Goal: Information Seeking & Learning: Find specific fact

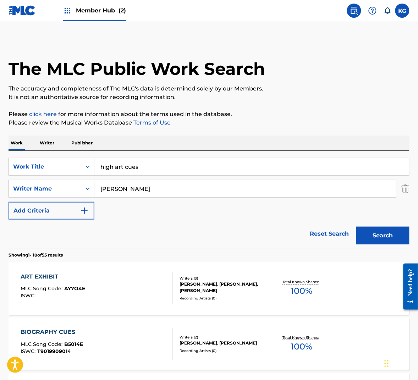
click at [208, 178] on div "SearchWithCriteria74584622-8190-441b-bbd0-8e612f89884f Work Title high art cues…" at bounding box center [209, 189] width 401 height 62
click at [204, 169] on input "high art cues" at bounding box center [251, 166] width 314 height 17
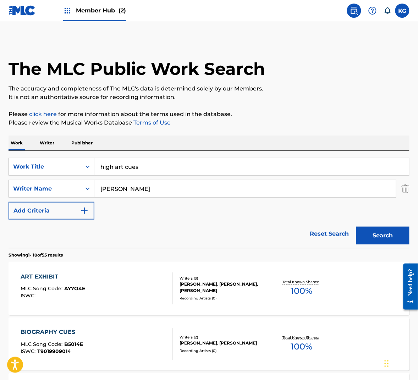
click at [204, 169] on input "high art cues" at bounding box center [251, 166] width 314 height 17
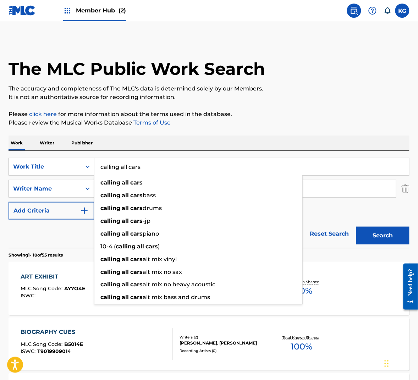
type input "calling all cars"
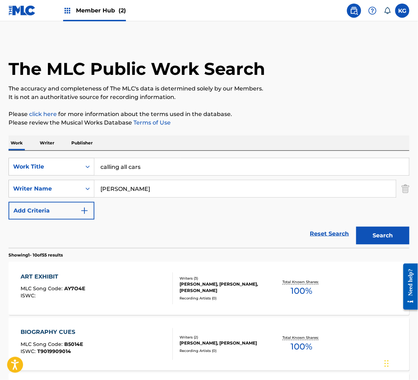
click at [110, 189] on input "[PERSON_NAME]" at bounding box center [244, 188] width 301 height 17
type input "odor"
click at [356, 227] on button "Search" at bounding box center [382, 236] width 53 height 18
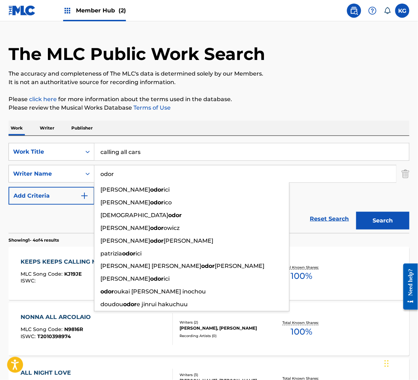
scroll to position [15, 0]
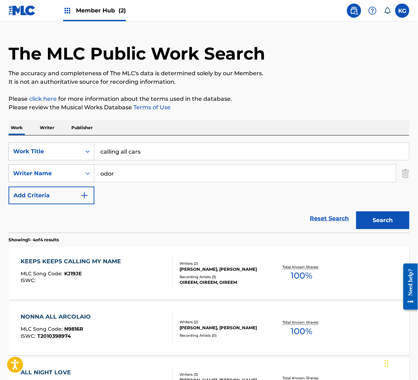
click at [282, 105] on p "Please review the Musical Works Database Terms of Use" at bounding box center [209, 107] width 401 height 9
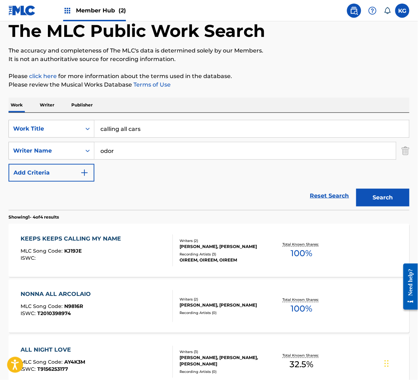
scroll to position [0, 0]
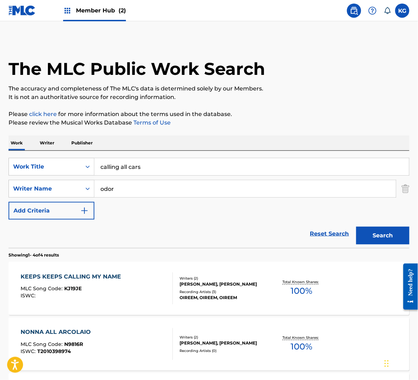
click at [149, 189] on input "odor" at bounding box center [244, 188] width 301 height 17
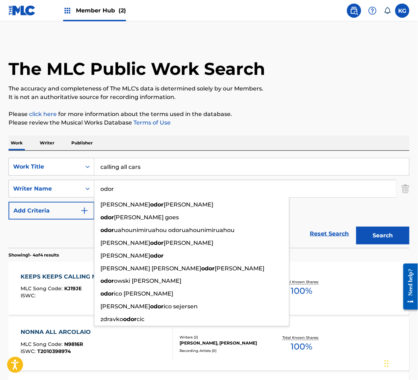
click at [149, 189] on input "odor" at bounding box center [244, 188] width 301 height 17
click at [356, 227] on button "Search" at bounding box center [382, 236] width 53 height 18
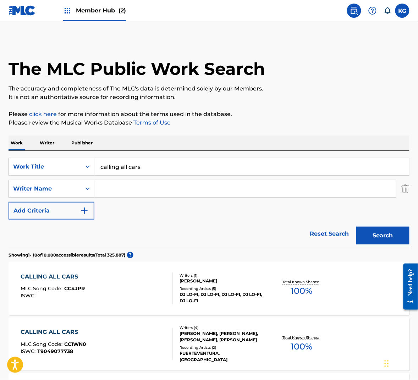
click at [143, 188] on input "Search Form" at bounding box center [244, 188] width 301 height 17
click at [116, 185] on input "Search Form" at bounding box center [244, 188] width 301 height 17
click at [130, 192] on input "Search Form" at bounding box center [244, 188] width 301 height 17
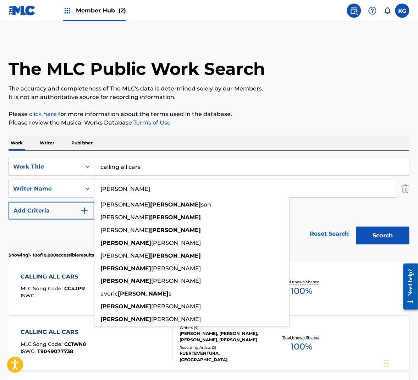
type input "[PERSON_NAME]"
click at [356, 227] on button "Search" at bounding box center [382, 236] width 53 height 18
